Goal: Communication & Community: Answer question/provide support

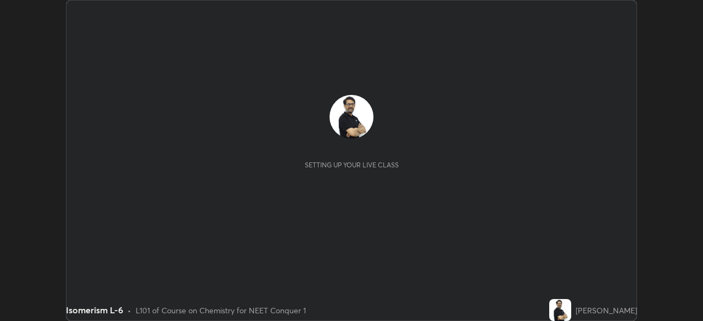
scroll to position [321, 702]
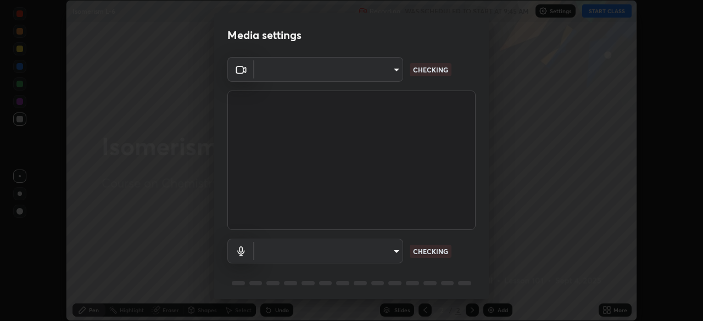
type input "ef407f58ae65e10c1af5a040b6eccf178273e27ca296938399710cc3d85b5032"
click at [282, 250] on body "Erase all Isomerism L-6 Recording WAS SCHEDULED TO START AT 9:45 AM Settings ST…" at bounding box center [351, 160] width 703 height 321
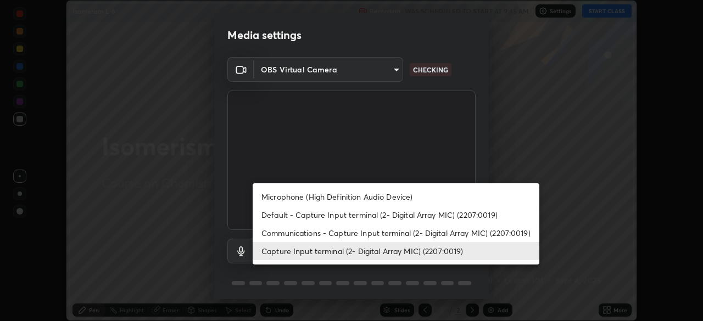
click at [288, 230] on li "Communications - Capture Input terminal (2- Digital Array MIC) (2207:0019)" at bounding box center [396, 233] width 287 height 18
type input "communications"
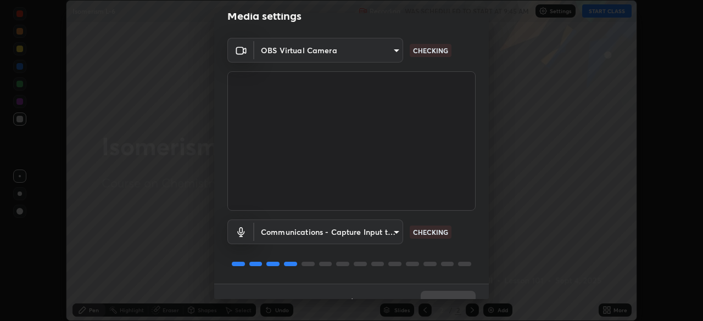
scroll to position [39, 0]
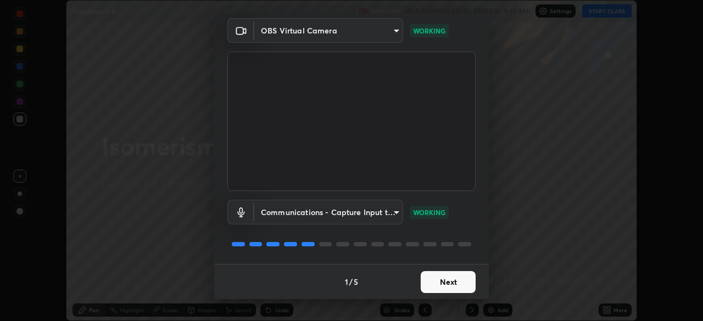
click at [454, 283] on button "Next" at bounding box center [448, 282] width 55 height 22
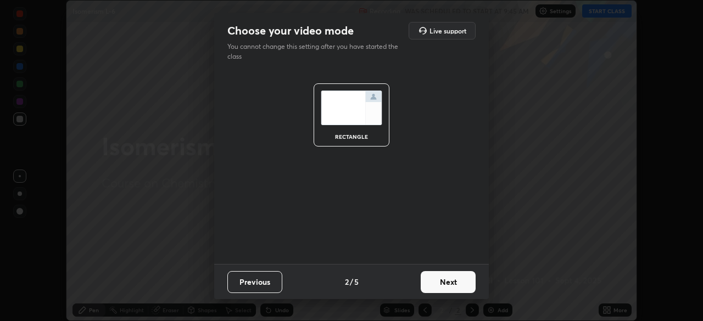
scroll to position [0, 0]
click at [455, 282] on button "Next" at bounding box center [448, 282] width 55 height 22
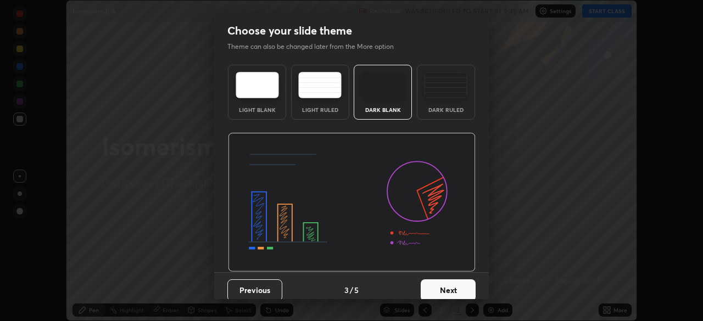
click at [458, 287] on button "Next" at bounding box center [448, 290] width 55 height 22
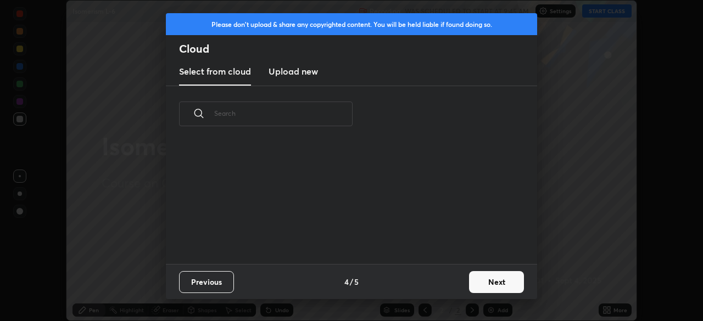
scroll to position [122, 352]
click at [483, 282] on button "Next" at bounding box center [496, 282] width 55 height 22
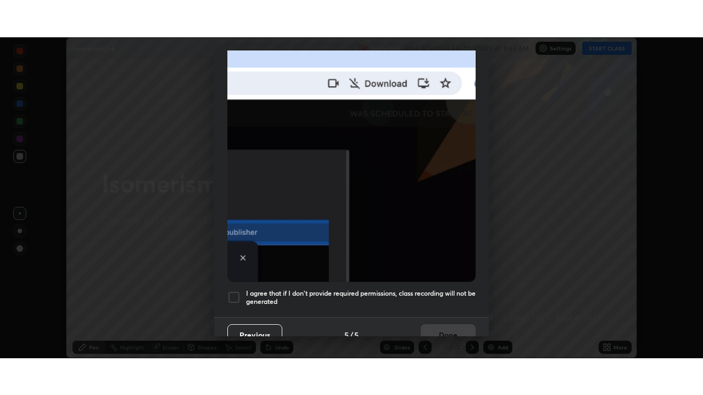
scroll to position [263, 0]
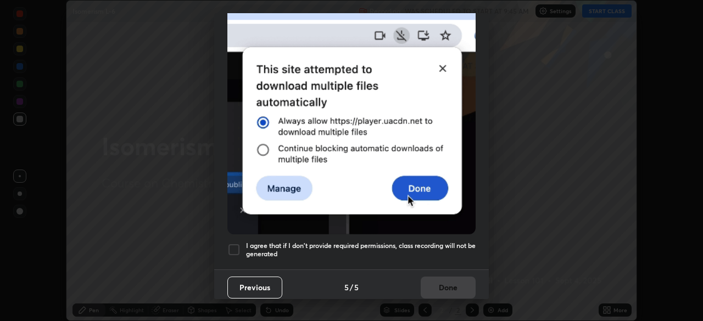
click at [231, 244] on div at bounding box center [233, 249] width 13 height 13
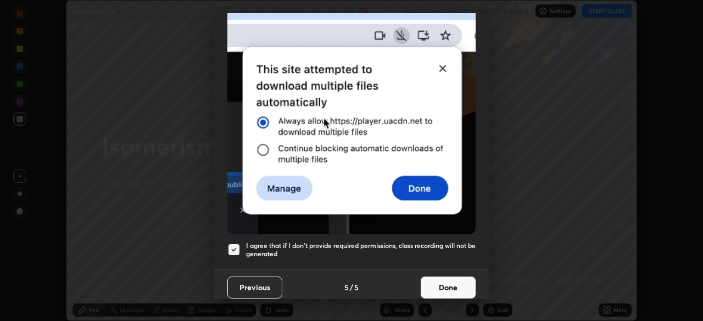
click at [451, 282] on button "Done" at bounding box center [448, 288] width 55 height 22
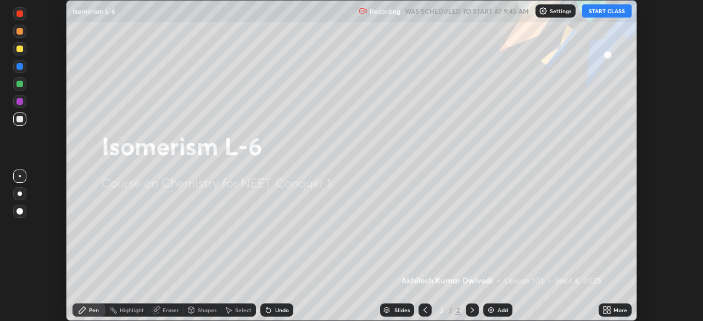
click at [609, 307] on icon at bounding box center [608, 308] width 3 height 3
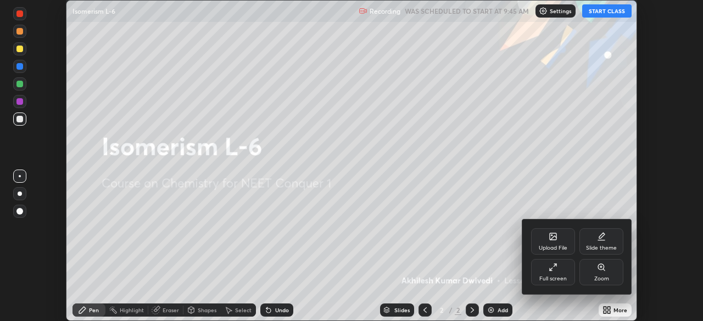
click at [554, 266] on icon at bounding box center [552, 267] width 9 height 9
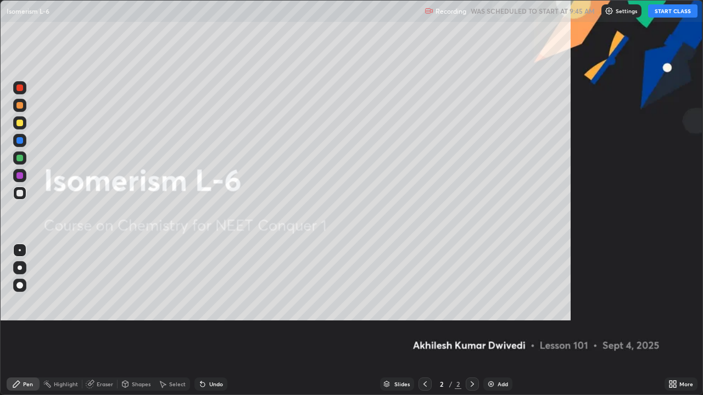
scroll to position [395, 703]
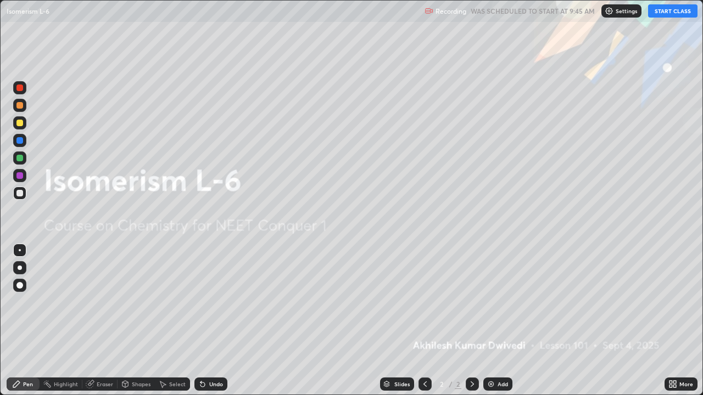
click at [490, 321] on img at bounding box center [490, 384] width 9 height 9
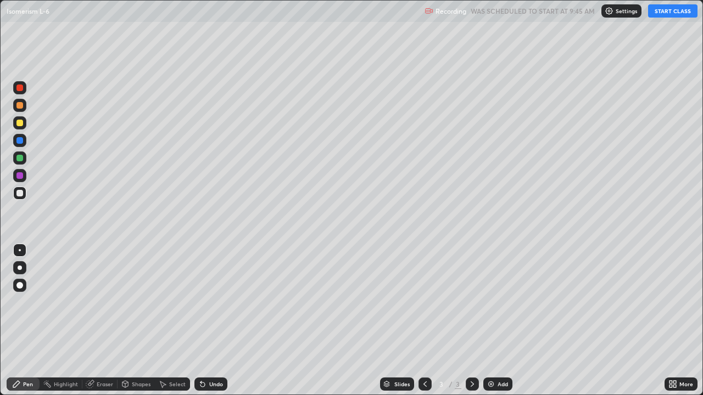
click at [666, 10] on button "START CLASS" at bounding box center [672, 10] width 49 height 13
click at [487, 321] on img at bounding box center [490, 384] width 9 height 9
click at [486, 321] on img at bounding box center [490, 384] width 9 height 9
click at [490, 321] on img at bounding box center [490, 384] width 9 height 9
click at [493, 321] on img at bounding box center [490, 384] width 9 height 9
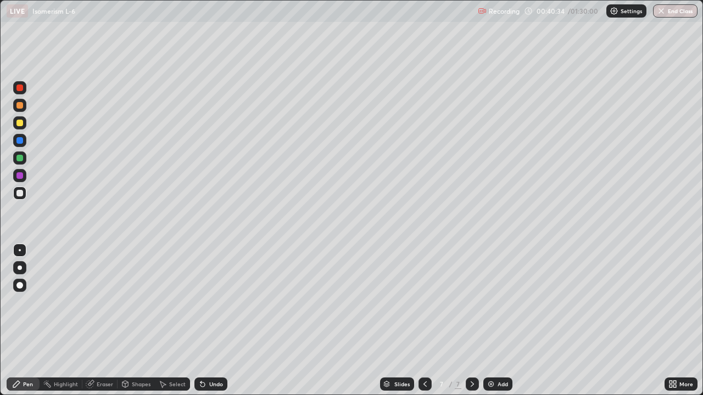
click at [98, 321] on div "Eraser" at bounding box center [105, 384] width 16 height 5
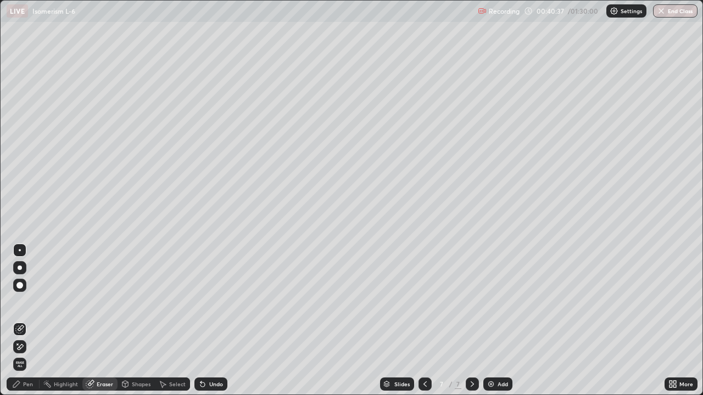
click at [26, 321] on div "Pen" at bounding box center [28, 384] width 10 height 5
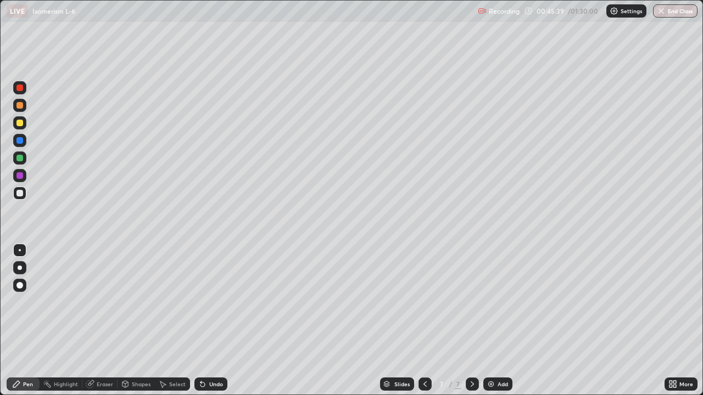
click at [486, 321] on img at bounding box center [490, 384] width 9 height 9
click at [489, 321] on img at bounding box center [490, 384] width 9 height 9
click at [99, 321] on div "Eraser" at bounding box center [105, 384] width 16 height 5
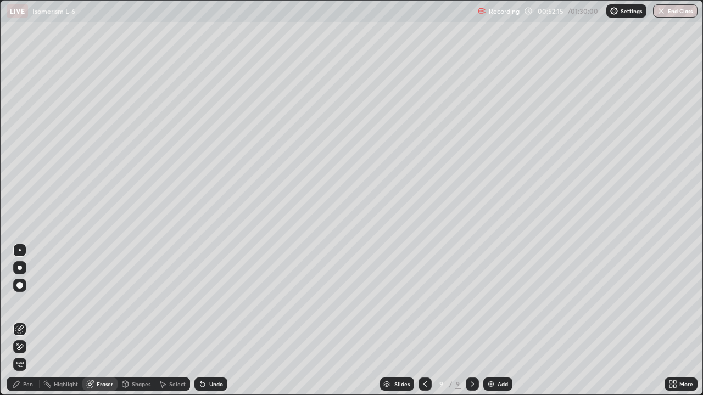
click at [30, 321] on div "Pen" at bounding box center [28, 384] width 10 height 5
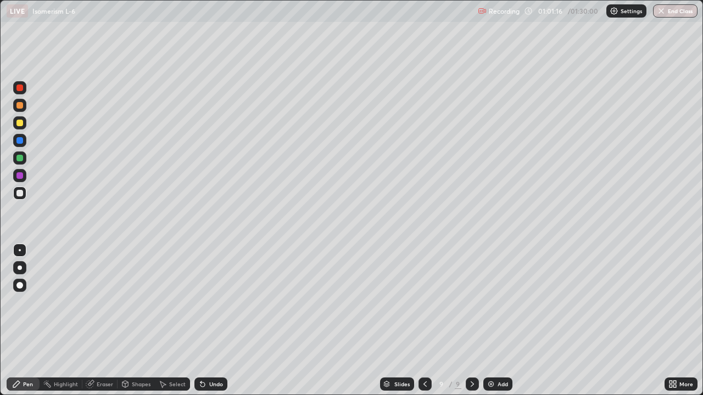
click at [489, 321] on img at bounding box center [490, 384] width 9 height 9
click at [490, 321] on img at bounding box center [490, 384] width 9 height 9
click at [487, 321] on img at bounding box center [490, 384] width 9 height 9
click at [670, 16] on button "End Class" at bounding box center [675, 10] width 44 height 13
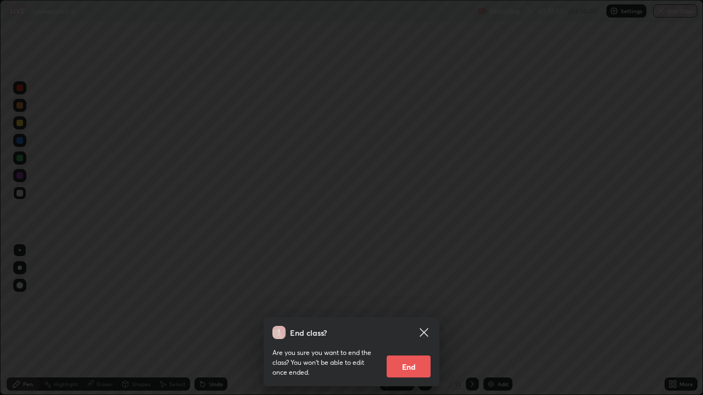
click at [671, 12] on div "End class? Are you sure you want to end the class? You won’t be able to edit on…" at bounding box center [351, 197] width 703 height 395
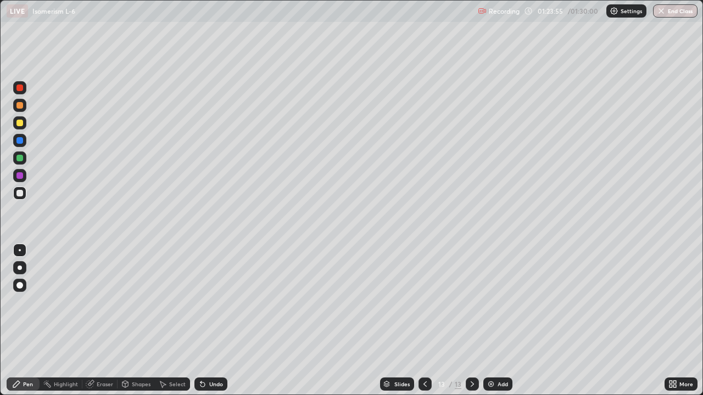
click at [672, 13] on button "End Class" at bounding box center [675, 10] width 44 height 13
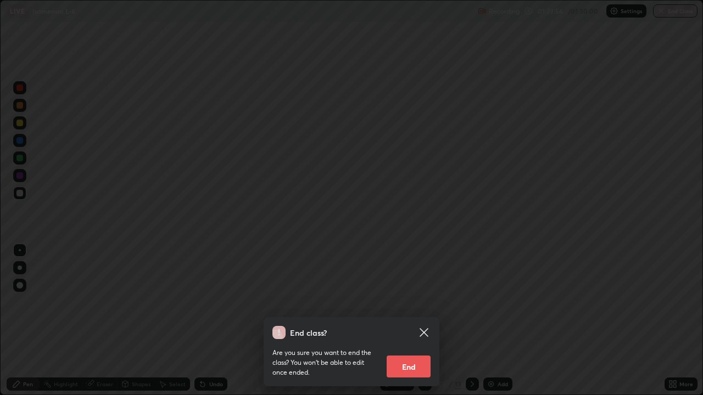
click at [417, 321] on button "End" at bounding box center [408, 367] width 44 height 22
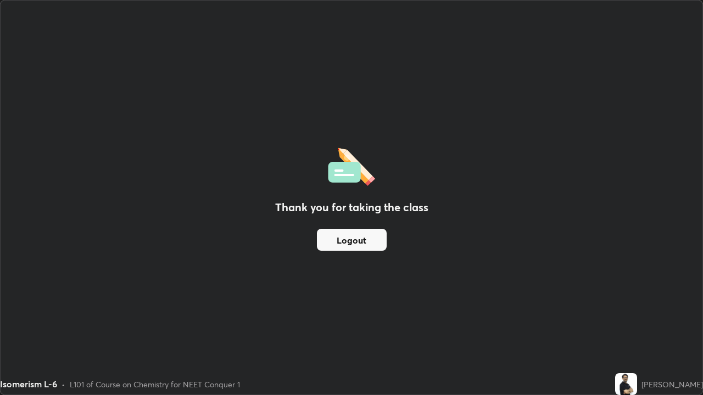
click at [368, 240] on button "Logout" at bounding box center [352, 240] width 70 height 22
